Goal: Navigation & Orientation: Find specific page/section

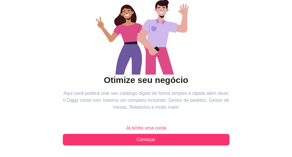
scroll to position [101, 0]
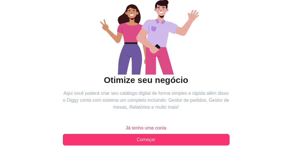
click at [125, 125] on span "Já tenho uma conta" at bounding box center [145, 128] width 41 height 7
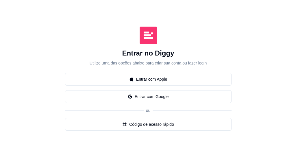
scroll to position [101, 0]
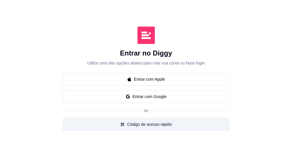
click at [63, 118] on button "Código de acesso rápido" at bounding box center [146, 124] width 167 height 13
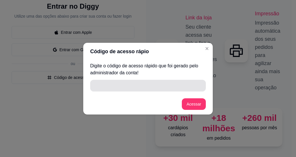
click at [160, 89] on input "" at bounding box center [148, 86] width 109 height 12
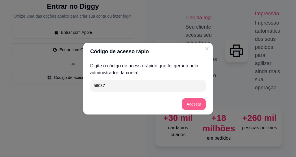
type input "56037"
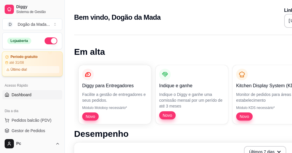
click at [17, 62] on article "até 31/08" at bounding box center [16, 62] width 15 height 5
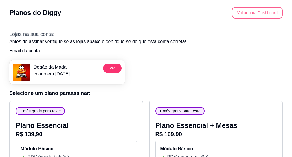
click at [246, 15] on button "Voltar para Dashboard" at bounding box center [257, 13] width 51 height 12
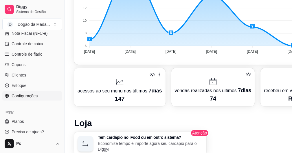
scroll to position [208, 0]
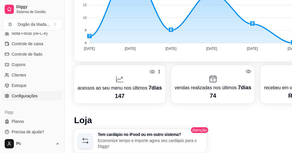
click at [21, 95] on span "Configurações" at bounding box center [25, 96] width 26 height 6
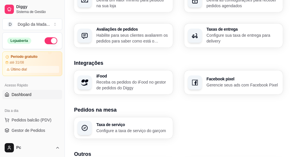
click at [21, 96] on span "Dashboard" at bounding box center [22, 95] width 20 height 6
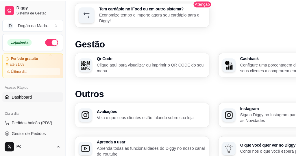
scroll to position [347, 0]
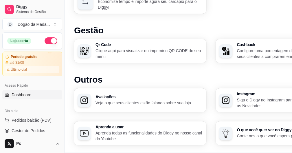
click at [237, 59] on p "Configure uma porcentagem de cashback para incentivar seus clientes a comprarem…" at bounding box center [290, 54] width 107 height 12
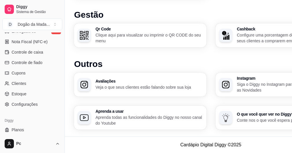
scroll to position [267, 0]
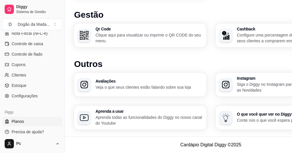
click at [29, 121] on link "Planos" at bounding box center [32, 121] width 60 height 9
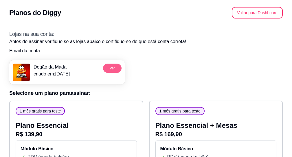
click at [118, 67] on button "Ver" at bounding box center [112, 68] width 19 height 9
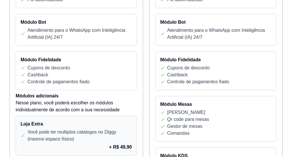
scroll to position [265, 0]
